Goal: Task Accomplishment & Management: Complete application form

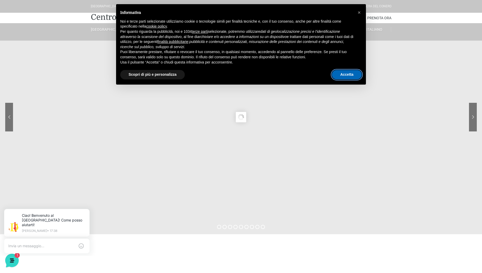
click at [341, 75] on button "Accetta" at bounding box center [346, 74] width 30 height 9
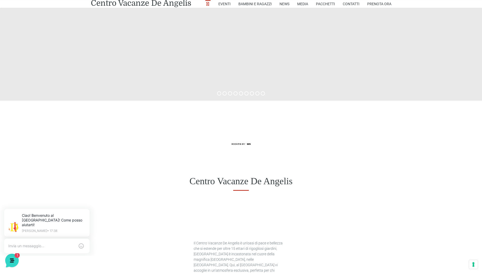
scroll to position [133, 0]
click at [156, 3] on link "Centro Vacanze De Angelis" at bounding box center [141, 3] width 100 height 8
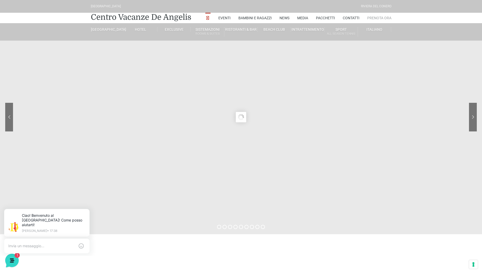
click at [377, 18] on link "Prenota Ora" at bounding box center [379, 18] width 24 height 10
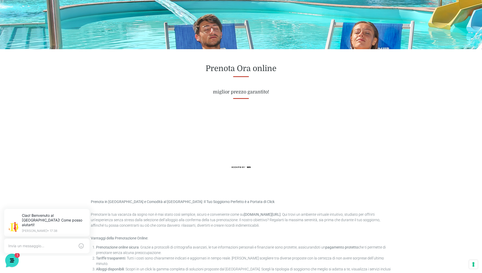
scroll to position [159, 0]
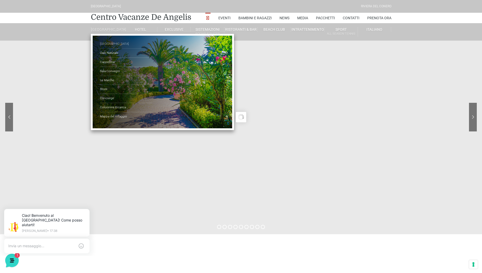
click at [114, 47] on link "[GEOGRAPHIC_DATA]" at bounding box center [126, 44] width 52 height 9
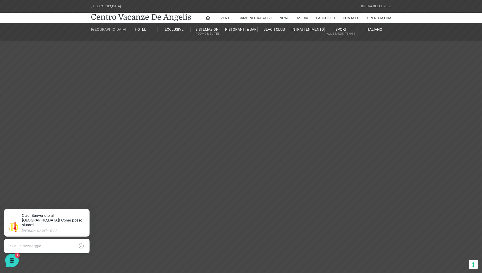
click at [107, 32] on link "[GEOGRAPHIC_DATA]" at bounding box center [107, 29] width 33 height 5
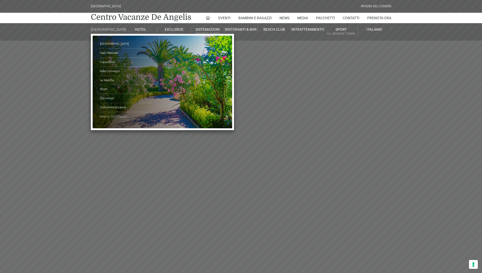
click at [113, 120] on link "Mappa del Villaggio" at bounding box center [126, 116] width 52 height 9
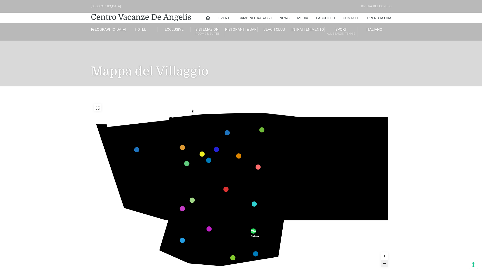
click at [350, 18] on link "Contatti" at bounding box center [350, 18] width 17 height 10
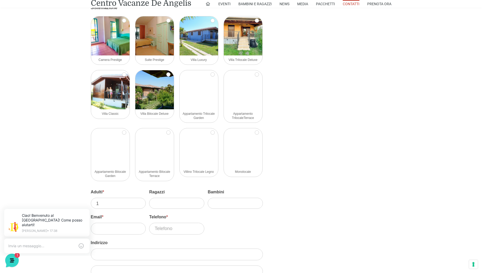
scroll to position [583, 0]
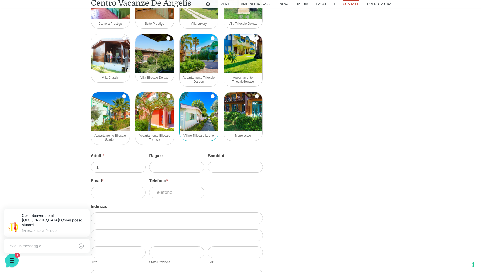
click at [203, 120] on img at bounding box center [198, 111] width 38 height 39
click at [210, 98] on input "Villino Trilocale Legno" at bounding box center [212, 96] width 4 height 4
click at [193, 137] on span "Villino Trilocale Legno" at bounding box center [198, 136] width 30 height 4
click at [210, 98] on input "Villino Trilocale Legno" at bounding box center [212, 96] width 4 height 4
click at [197, 137] on span "Villino Trilocale Legno" at bounding box center [198, 136] width 30 height 4
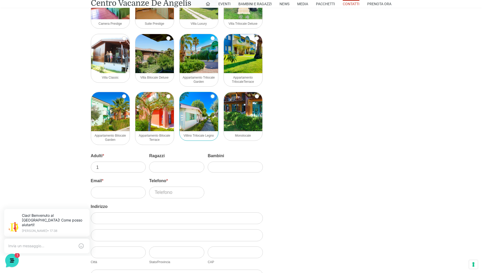
click at [210, 98] on input "Villino Trilocale Legno" at bounding box center [212, 96] width 4 height 4
checkbox input "true"
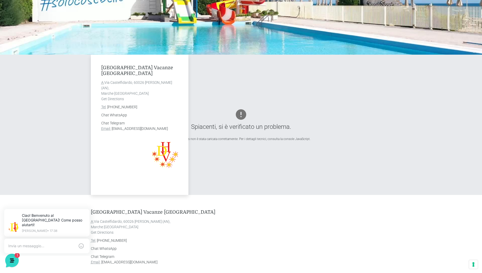
scroll to position [0, 0]
